Goal: Navigation & Orientation: Understand site structure

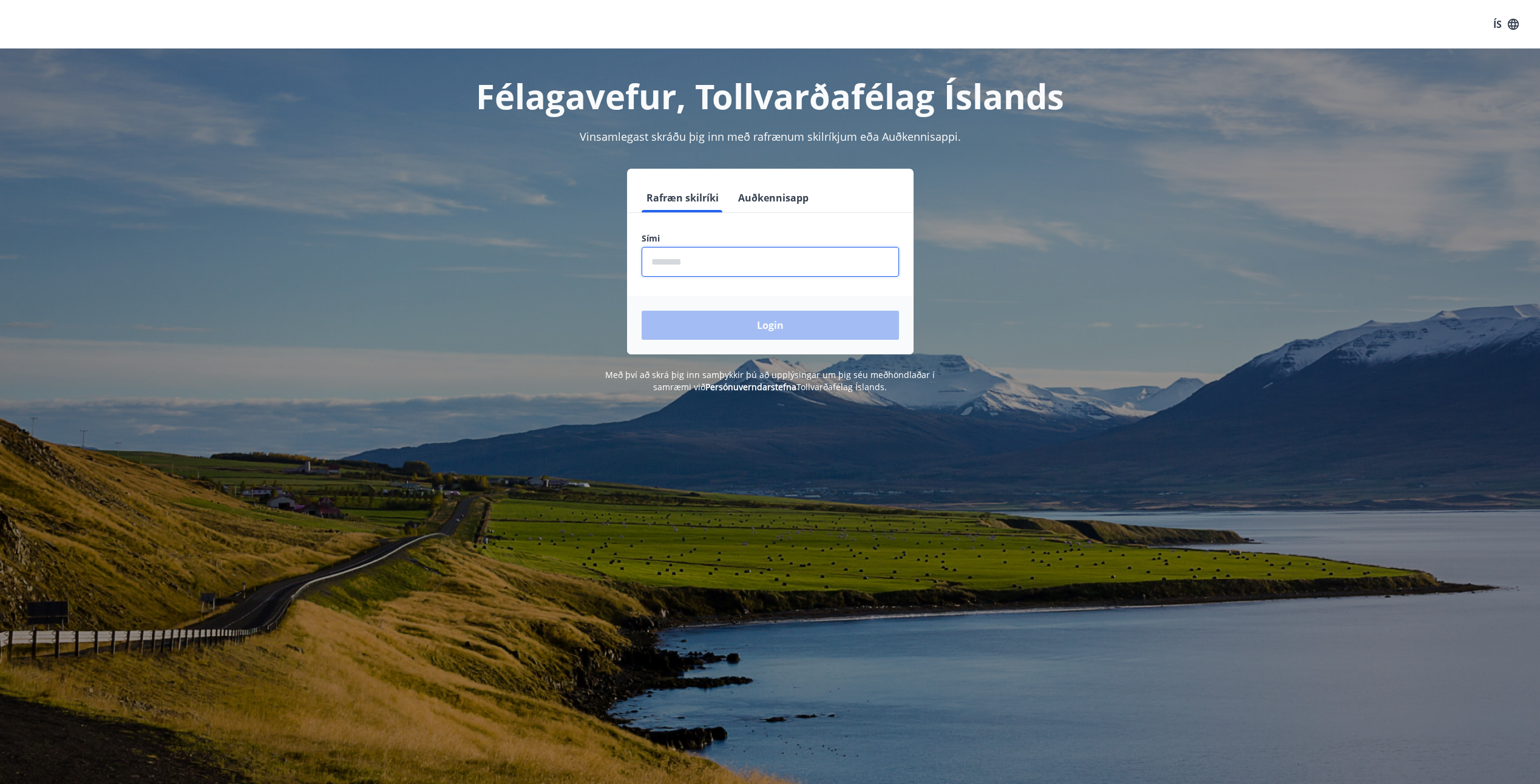
click at [658, 263] on input "phone" at bounding box center [770, 262] width 258 height 30
type input "********"
click at [772, 321] on button "Login" at bounding box center [770, 325] width 258 height 29
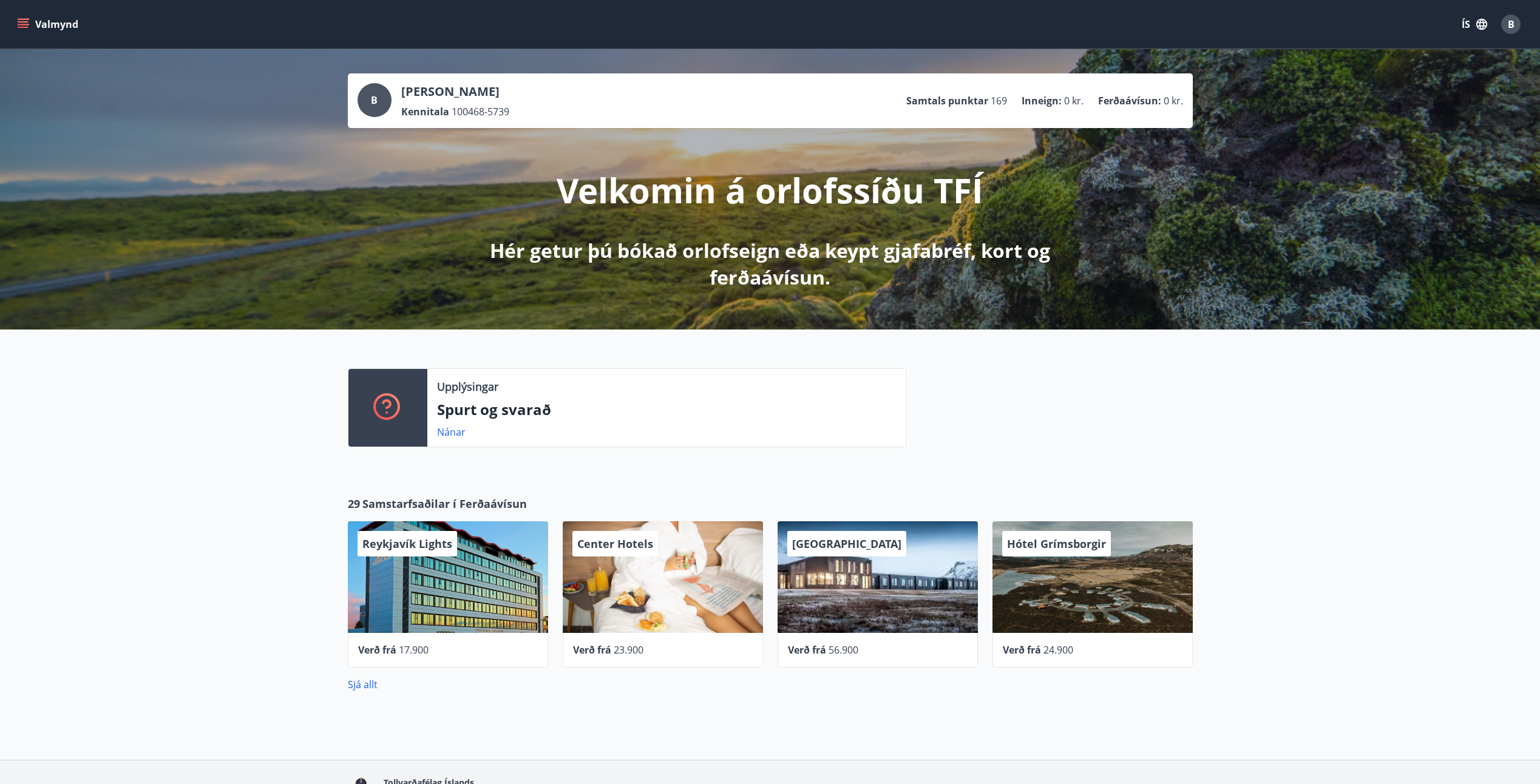
click at [20, 23] on icon "menu" at bounding box center [23, 24] width 12 height 12
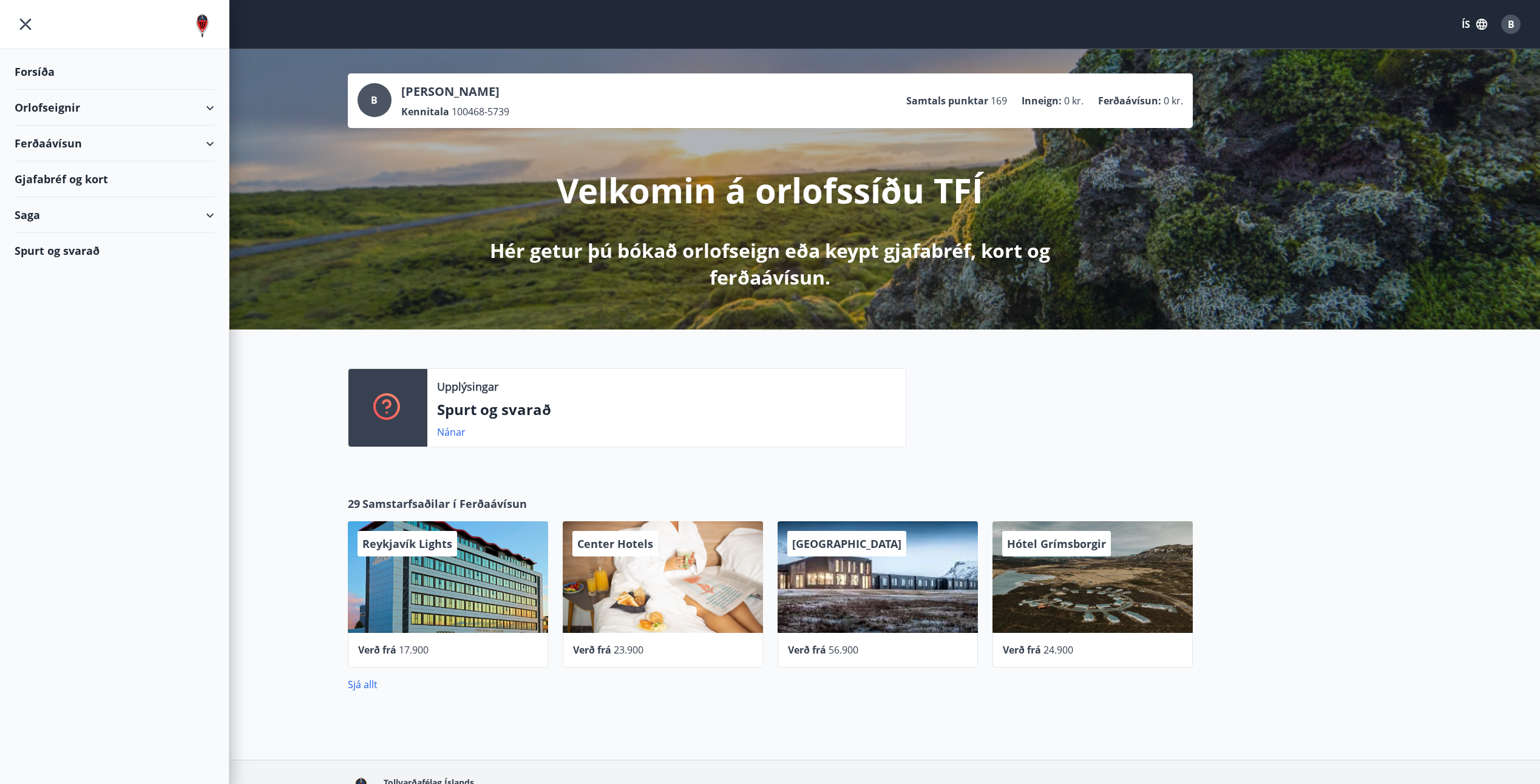
click at [206, 212] on div "Saga" at bounding box center [115, 215] width 200 height 36
click at [210, 106] on div "Orlofseignir" at bounding box center [115, 108] width 200 height 36
click at [208, 195] on div "Ferðaávísun" at bounding box center [115, 195] width 200 height 36
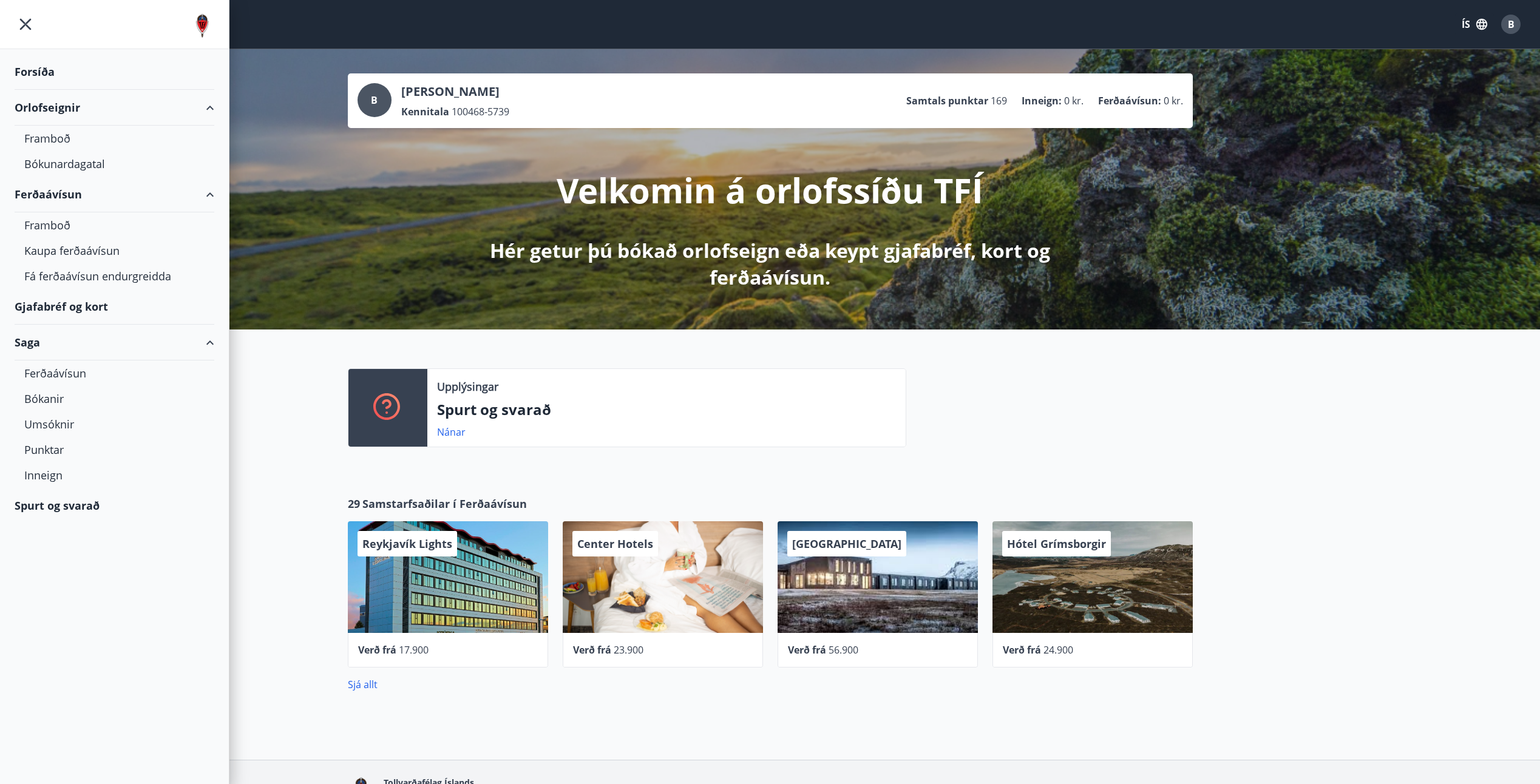
click at [22, 23] on icon "menu" at bounding box center [26, 25] width 22 height 22
